Goal: Obtain resource: Obtain resource

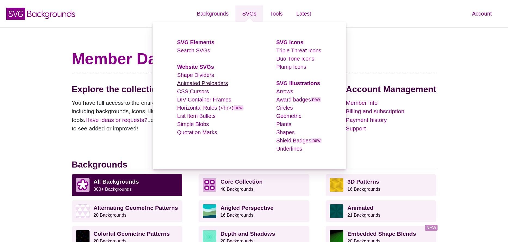
click at [205, 83] on link "Animated Preloaders" at bounding box center [202, 83] width 51 height 6
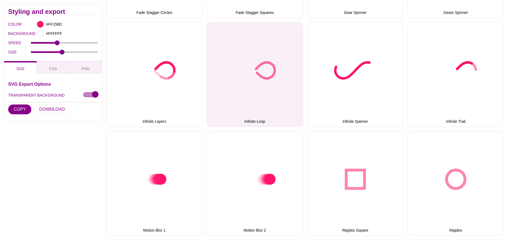
scroll to position [310, 0]
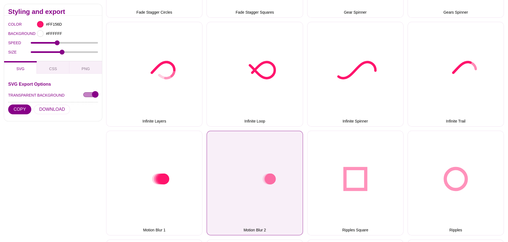
click at [283, 137] on button "Motion Blur 2" at bounding box center [255, 182] width 96 height 105
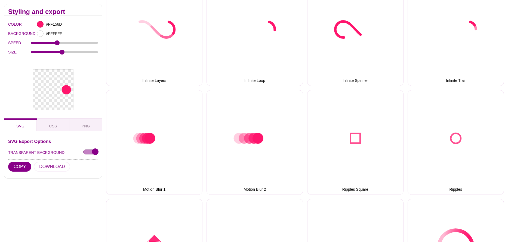
scroll to position [352, 0]
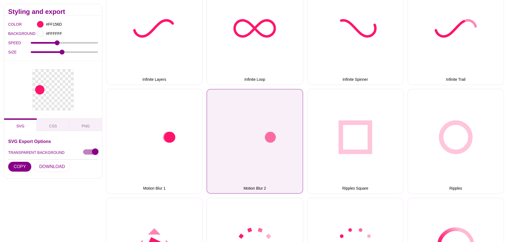
click at [262, 137] on button "Motion Blur 2" at bounding box center [255, 141] width 96 height 105
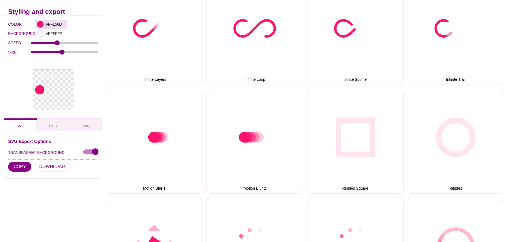
click at [42, 23] on div at bounding box center [40, 24] width 7 height 7
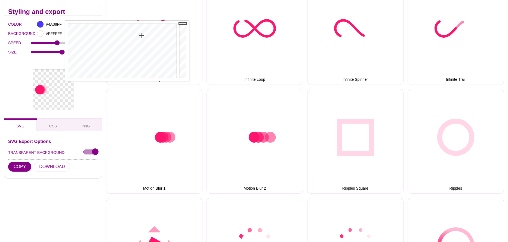
drag, startPoint x: 157, startPoint y: 35, endPoint x: 142, endPoint y: 35, distance: 15.5
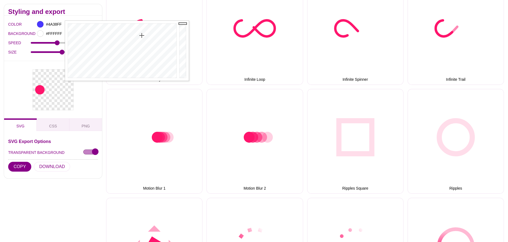
click at [142, 35] on div at bounding box center [121, 51] width 113 height 60
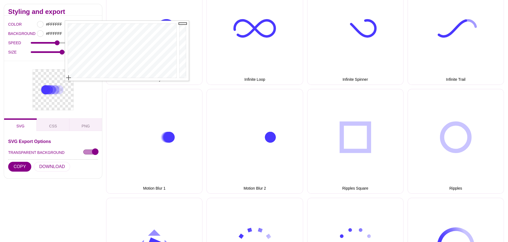
drag, startPoint x: 142, startPoint y: 30, endPoint x: 67, endPoint y: 100, distance: 101.7
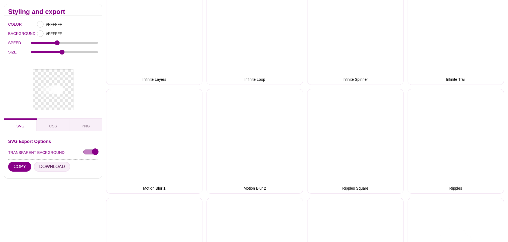
click at [50, 164] on button "DOWNLOAD" at bounding box center [52, 166] width 36 height 10
click at [44, 24] on div "#FFFFFF" at bounding box center [50, 24] width 31 height 9
drag, startPoint x: 144, startPoint y: 44, endPoint x: 140, endPoint y: 35, distance: 9.6
click at [140, 35] on div at bounding box center [121, 51] width 113 height 60
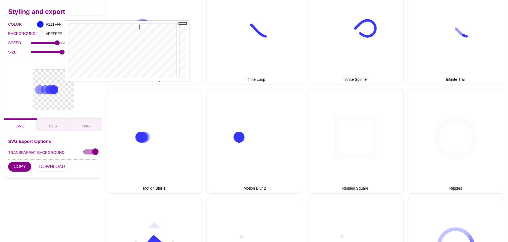
click at [139, 27] on div at bounding box center [121, 51] width 113 height 60
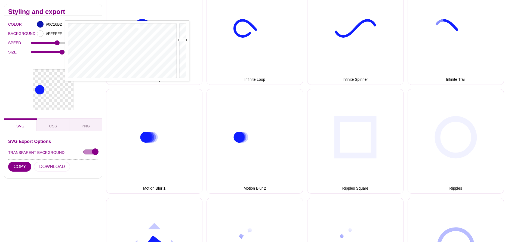
drag, startPoint x: 182, startPoint y: 29, endPoint x: 183, endPoint y: 40, distance: 11.2
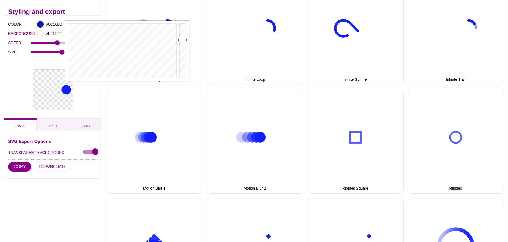
click at [183, 40] on div at bounding box center [183, 51] width 11 height 60
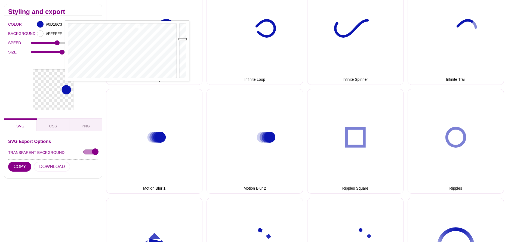
type input "#0D18C4"
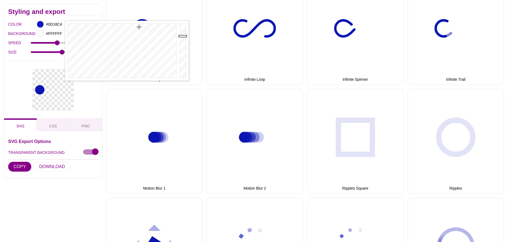
drag, startPoint x: 182, startPoint y: 39, endPoint x: 182, endPoint y: 36, distance: 3.0
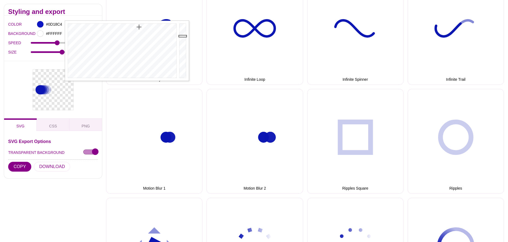
click at [182, 36] on div at bounding box center [183, 51] width 11 height 60
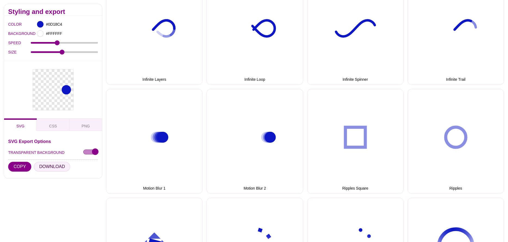
click at [54, 166] on button "DOWNLOAD" at bounding box center [52, 166] width 36 height 10
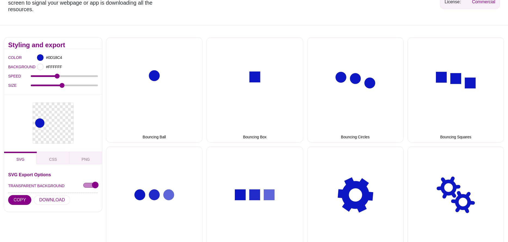
scroll to position [0, 0]
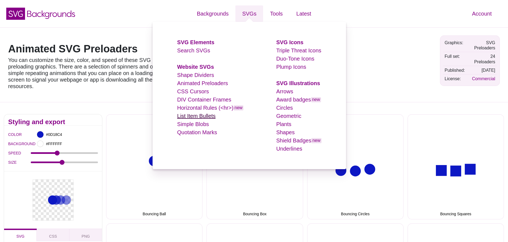
click at [205, 116] on link "List Item Bullets" at bounding box center [196, 116] width 38 height 6
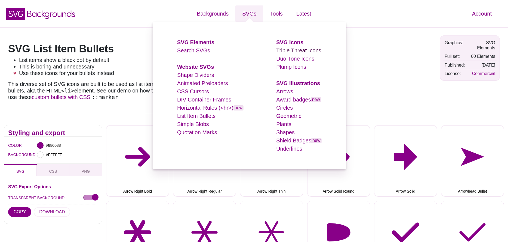
click at [300, 51] on link "Triple Threat Icons" at bounding box center [298, 50] width 45 height 6
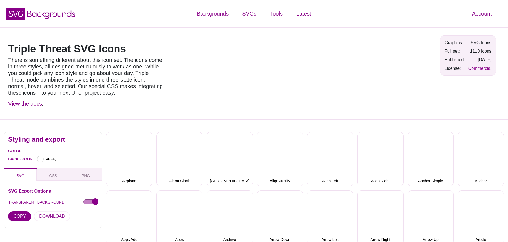
type input "#FFFFFF"
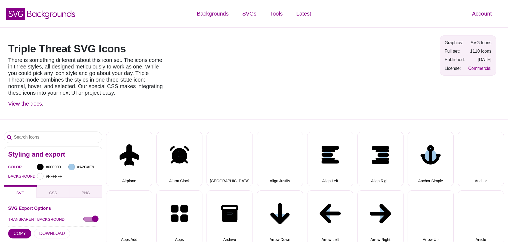
select select "triple threat"
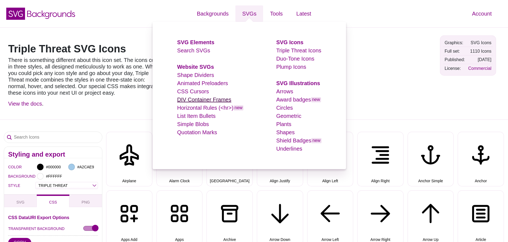
click at [198, 99] on link "DIV Container Frames" at bounding box center [204, 99] width 54 height 6
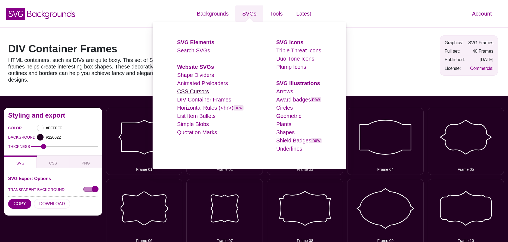
click at [199, 94] on link "CSS Cursors" at bounding box center [193, 91] width 32 height 6
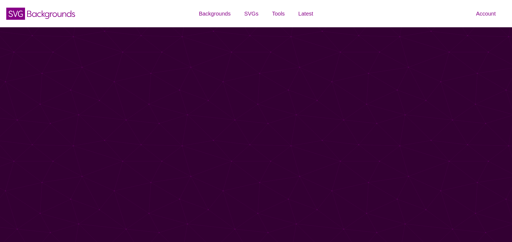
drag, startPoint x: 0, startPoint y: 0, endPoint x: 207, endPoint y: 91, distance: 226.3
click at [207, 91] on div "SVG Backgrounds Logo Backgrounds Categories Abstract Patterns Geometric Gradien…" at bounding box center [256, 84] width 512 height 169
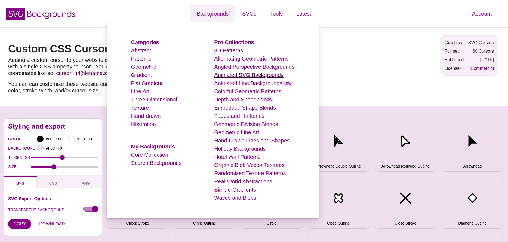
click at [241, 75] on link "Animated SVG Backgrounds" at bounding box center [248, 75] width 69 height 6
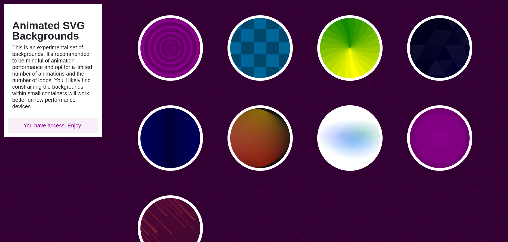
scroll to position [344, 0]
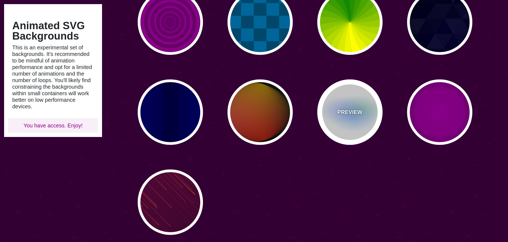
click at [354, 102] on div "PREVIEW" at bounding box center [350, 111] width 65 height 65
type input "#FFFFFF"
type input "#AA00FF"
type input "#0088FF"
type input "#008800"
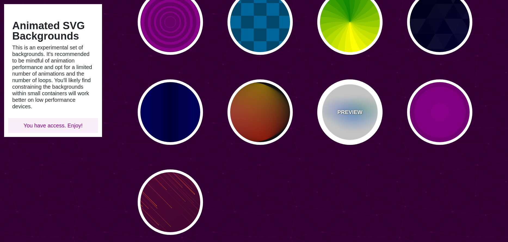
type input "8"
type input "24"
type input "999"
type input "0.5"
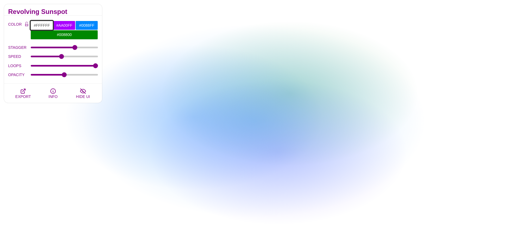
click at [41, 27] on input "#FFFFFF" at bounding box center [41, 25] width 23 height 9
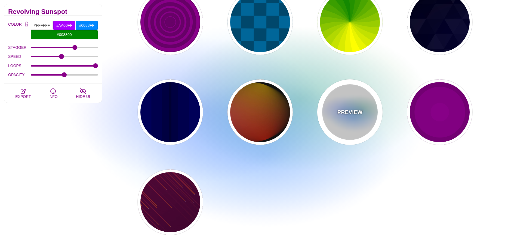
click at [335, 119] on div "PREVIEW" at bounding box center [350, 111] width 65 height 65
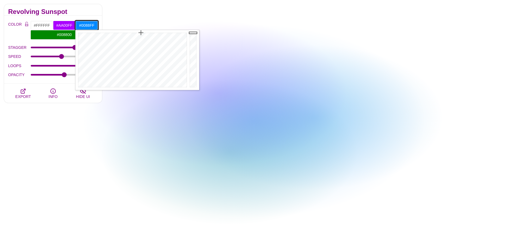
click at [93, 25] on input "#0088FF" at bounding box center [86, 25] width 23 height 9
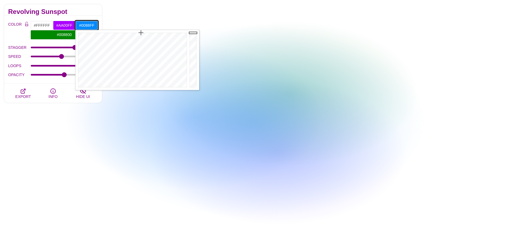
click at [93, 25] on input "#0088FF" at bounding box center [86, 25] width 23 height 9
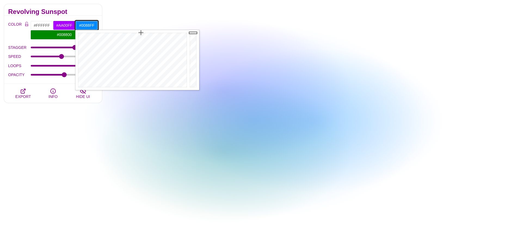
click at [93, 25] on input "#0088FF" at bounding box center [86, 25] width 23 height 9
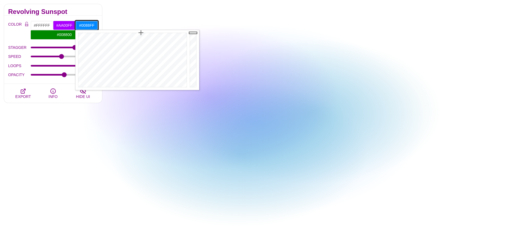
paste input "#004aac"
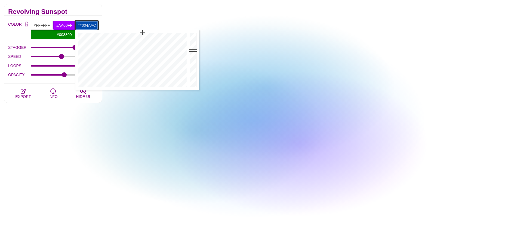
click at [83, 25] on input "##004aac" at bounding box center [86, 25] width 23 height 9
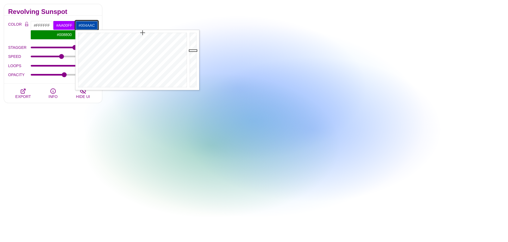
type input "#004AAC"
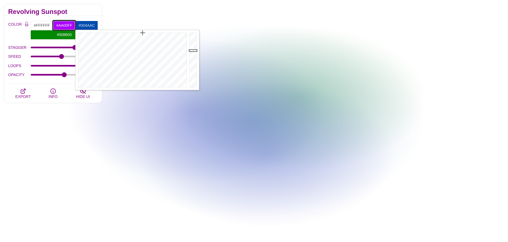
click at [65, 26] on input "#AA00FF" at bounding box center [64, 25] width 23 height 9
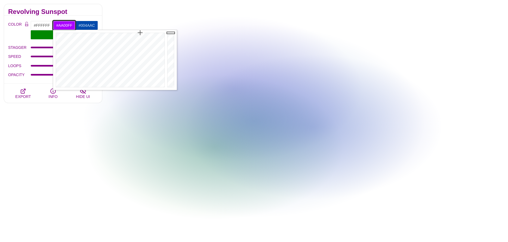
click at [65, 26] on input "#AA00FF" at bounding box center [64, 25] width 23 height 9
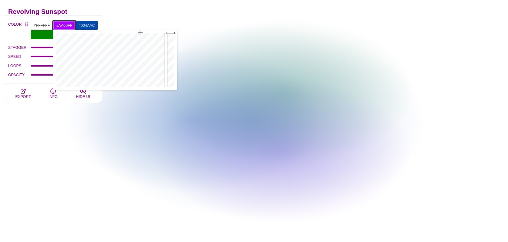
click at [65, 26] on input "#AA00FF" at bounding box center [64, 25] width 23 height 9
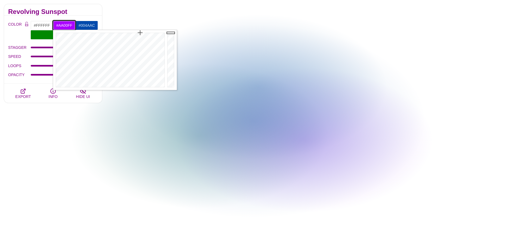
paste input "16175a"
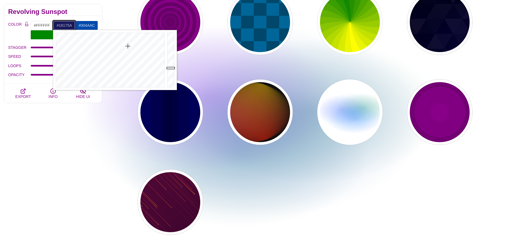
type input "#16175A"
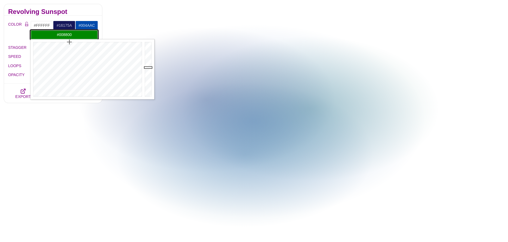
click at [81, 33] on input "#008800" at bounding box center [64, 34] width 68 height 9
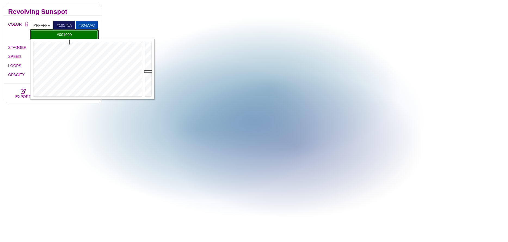
type input "#000000"
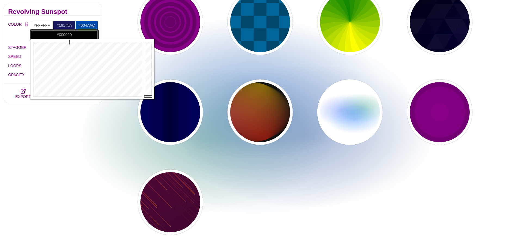
drag, startPoint x: 150, startPoint y: 71, endPoint x: 149, endPoint y: 170, distance: 99.4
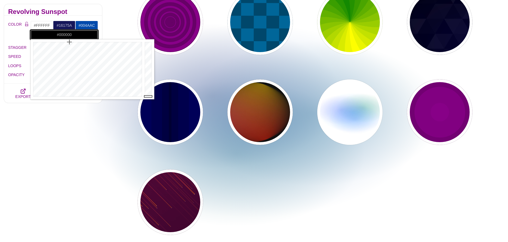
click at [149, 170] on body "SVG Backgrounds Logo Backgrounds Categories Abstract Patterns Geometric Gradien…" at bounding box center [254, 182] width 508 height 1053
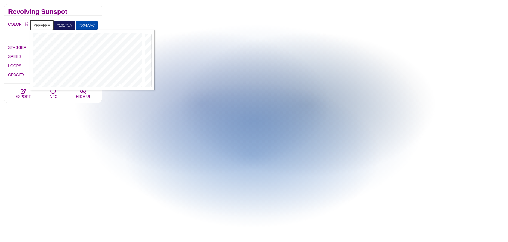
click at [46, 25] on input "#FFFFFF" at bounding box center [41, 25] width 23 height 9
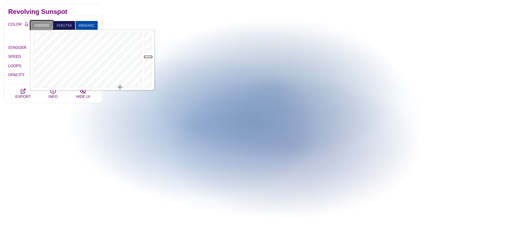
type input "#000000"
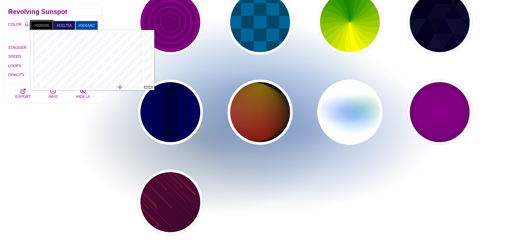
drag, startPoint x: 146, startPoint y: 37, endPoint x: 139, endPoint y: 141, distance: 104.0
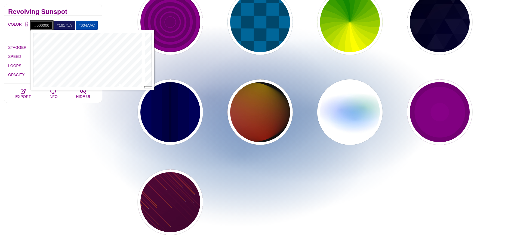
click at [139, 141] on body "SVG Backgrounds Logo Backgrounds Categories Abstract Patterns Geometric Gradien…" at bounding box center [254, 182] width 508 height 1053
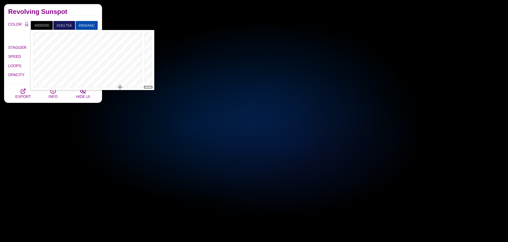
click at [72, 10] on h2 "Revolving Sunspot" at bounding box center [53, 12] width 90 height 4
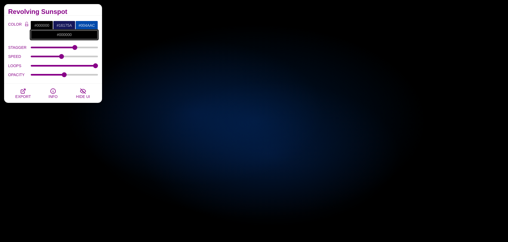
click at [60, 32] on input "#000000" at bounding box center [64, 34] width 68 height 9
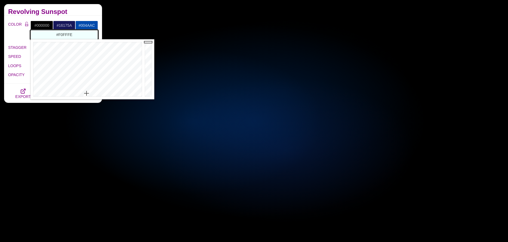
type input "#FFFFFF"
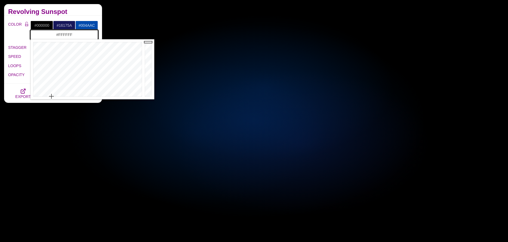
drag, startPoint x: 97, startPoint y: 86, endPoint x: 39, endPoint y: 122, distance: 68.1
click at [39, 122] on body "SVG Backgrounds Logo Backgrounds Categories Abstract Patterns Geometric Gradien…" at bounding box center [254, 182] width 508 height 1053
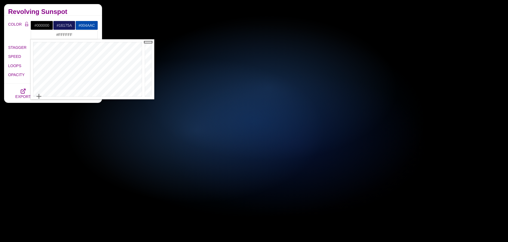
click at [54, 141] on div "Animated SVG Backgrounds This is an experimental set of backgrounds. It's recom…" at bounding box center [53, 42] width 106 height 523
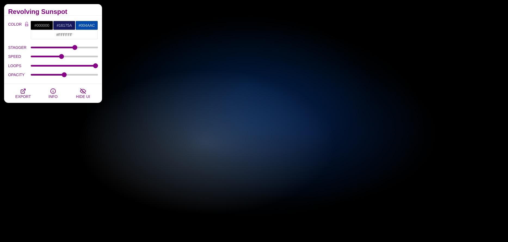
click at [76, 12] on h2 "Revolving Sunspot" at bounding box center [53, 12] width 90 height 4
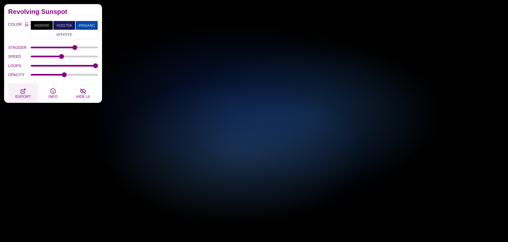
click at [28, 94] on span "EXPORT" at bounding box center [23, 96] width 16 height 4
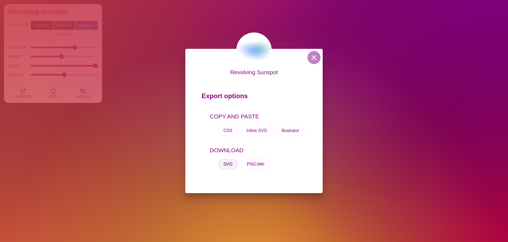
click at [225, 165] on button "SVG" at bounding box center [228, 163] width 20 height 11
